Goal: Find specific page/section: Find specific page/section

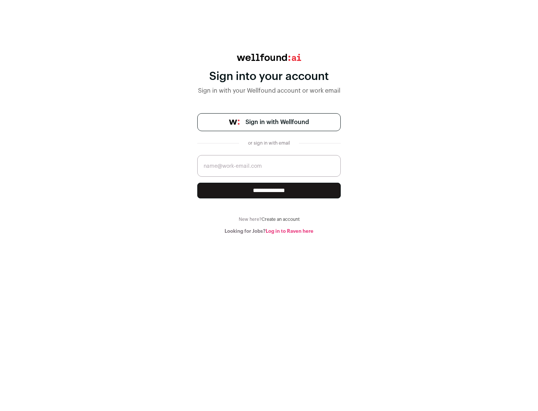
click at [277, 122] on span "Sign in with Wellfound" at bounding box center [277, 122] width 64 height 9
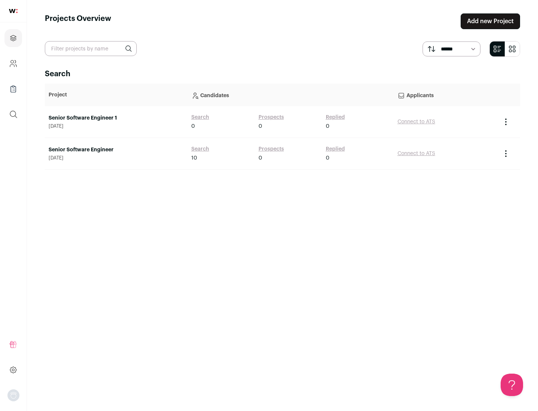
click at [116, 150] on link "Senior Software Engineer" at bounding box center [116, 149] width 135 height 7
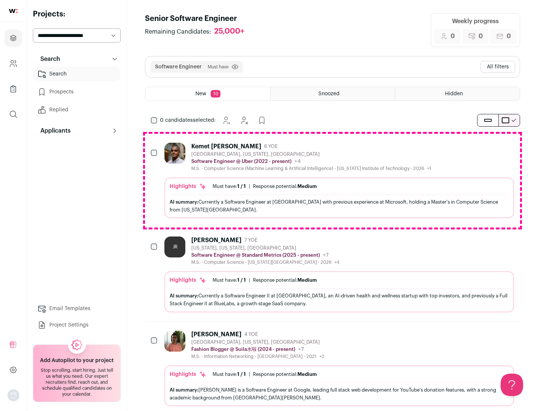
click at [333, 180] on div "Highlights Must have: 1 / 1 How many must haves have been fulfilled? | Response…" at bounding box center [339, 197] width 350 height 41
